Goal: Navigation & Orientation: Find specific page/section

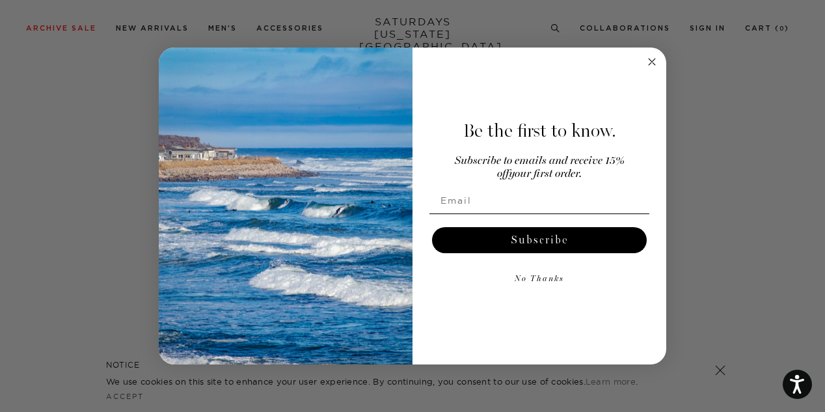
scroll to position [2537, 0]
click at [649, 65] on circle "Close dialog" at bounding box center [651, 61] width 15 height 15
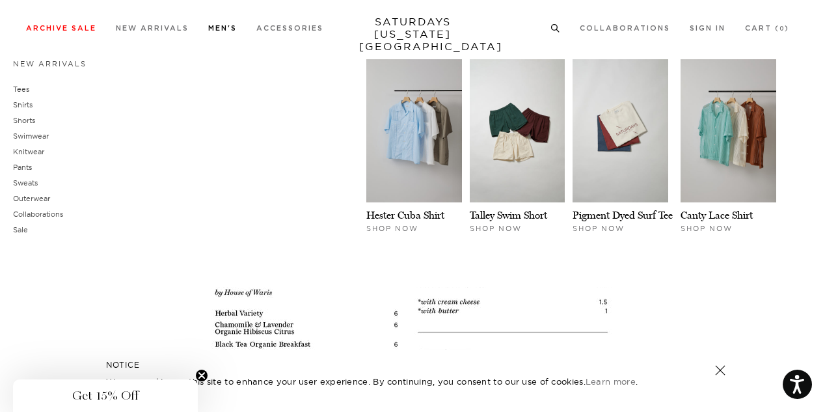
click at [215, 26] on link "Men's" at bounding box center [222, 28] width 29 height 7
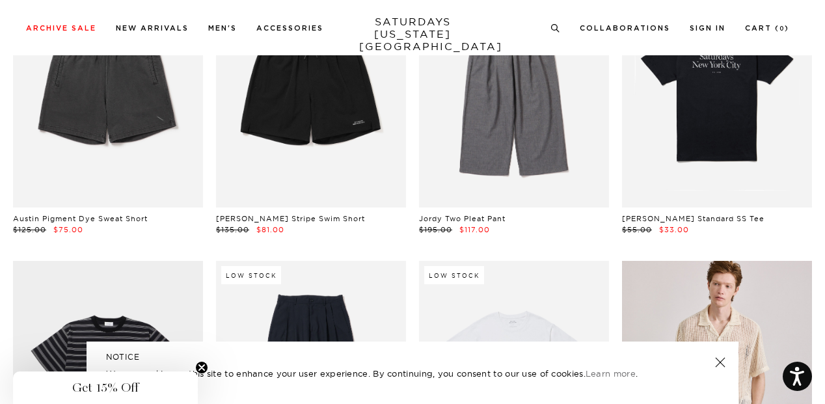
scroll to position [3654, 0]
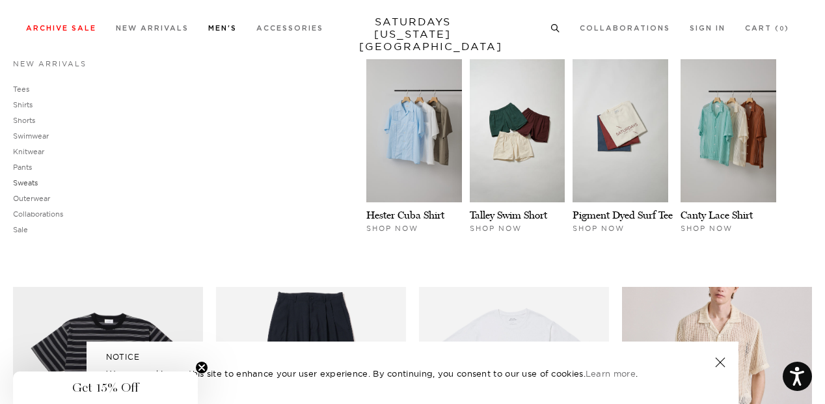
click at [27, 182] on link "Sweats" at bounding box center [25, 182] width 25 height 9
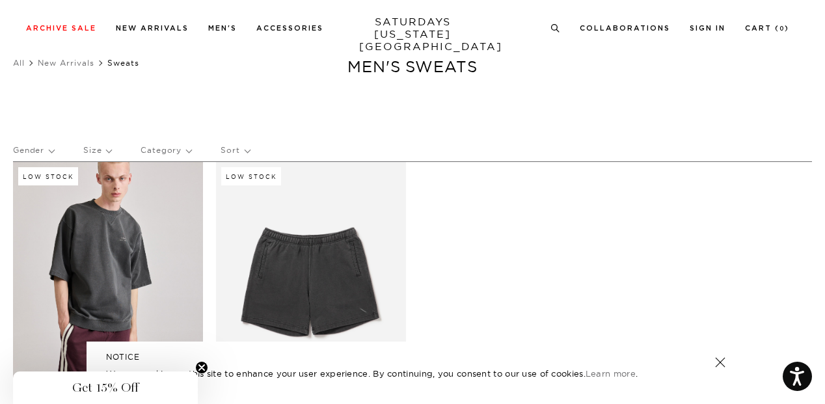
scroll to position [13, 0]
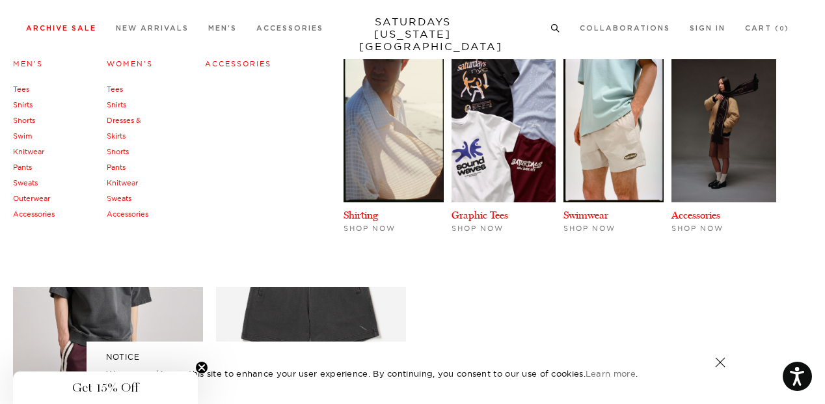
click at [26, 179] on link "Sweats" at bounding box center [25, 182] width 25 height 9
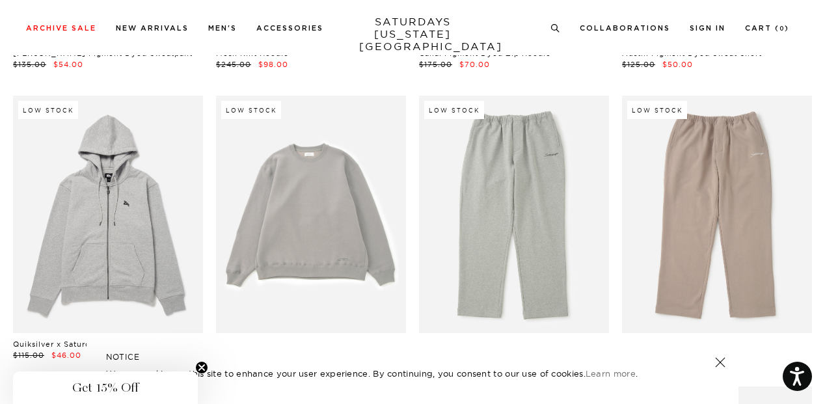
scroll to position [2075, 0]
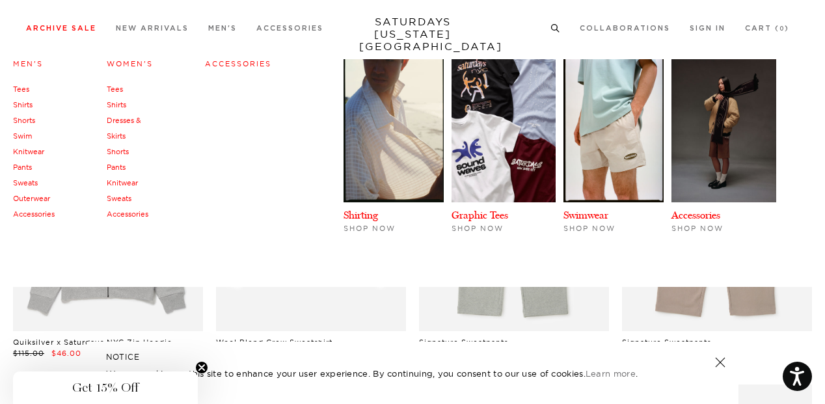
click at [118, 197] on link "Sweats" at bounding box center [119, 198] width 25 height 9
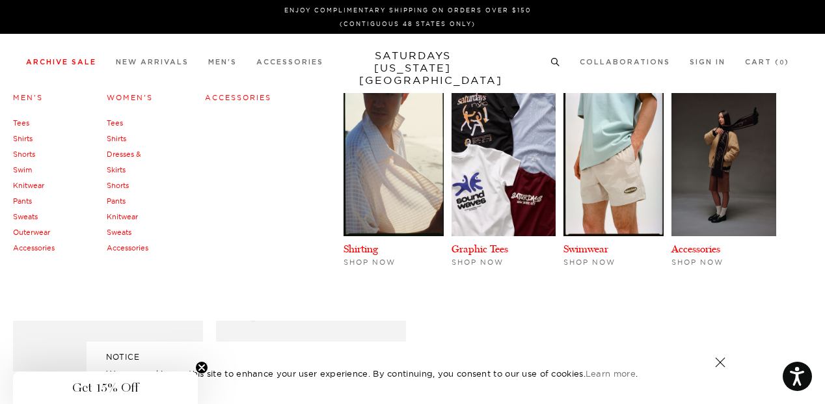
click at [120, 198] on link "Pants" at bounding box center [116, 200] width 19 height 9
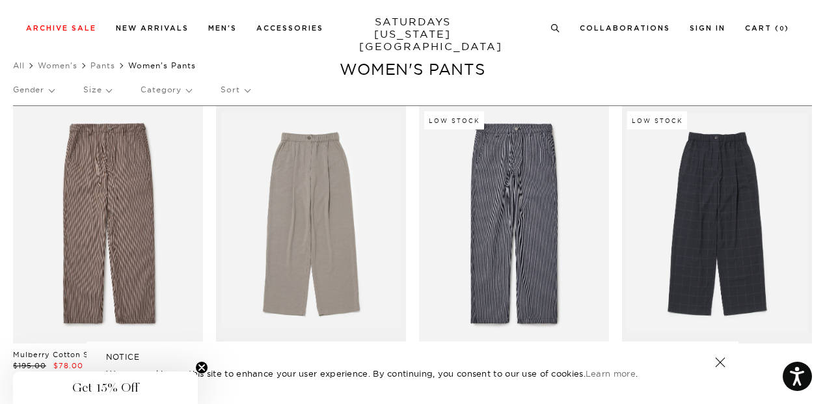
scroll to position [27, 0]
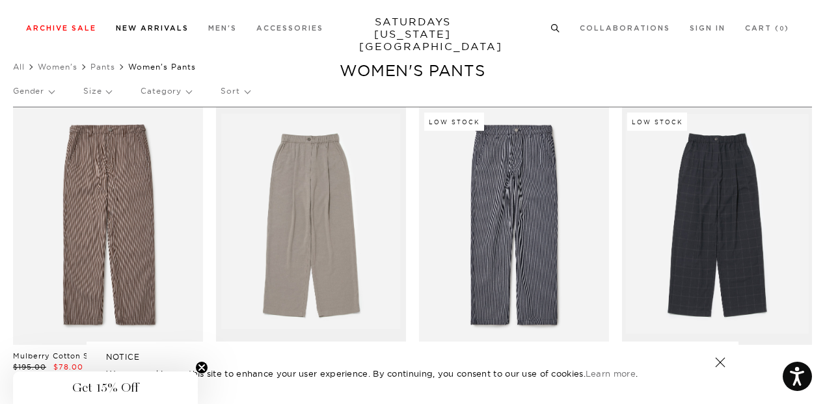
click at [148, 31] on link "New Arrivals" at bounding box center [152, 28] width 73 height 7
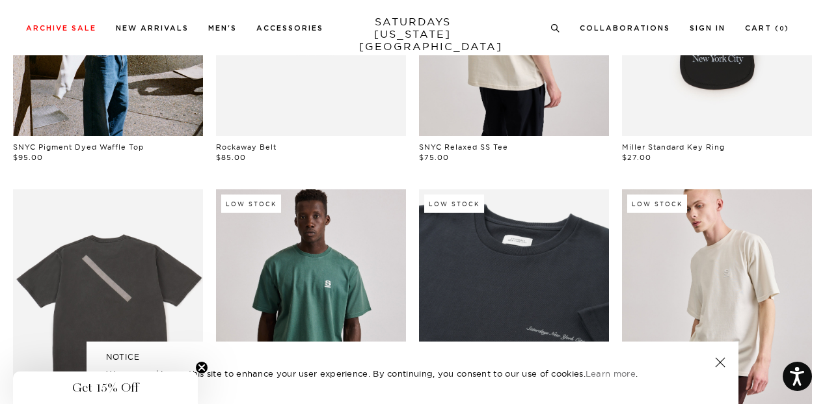
scroll to position [508, 0]
